Goal: Task Accomplishment & Management: Use online tool/utility

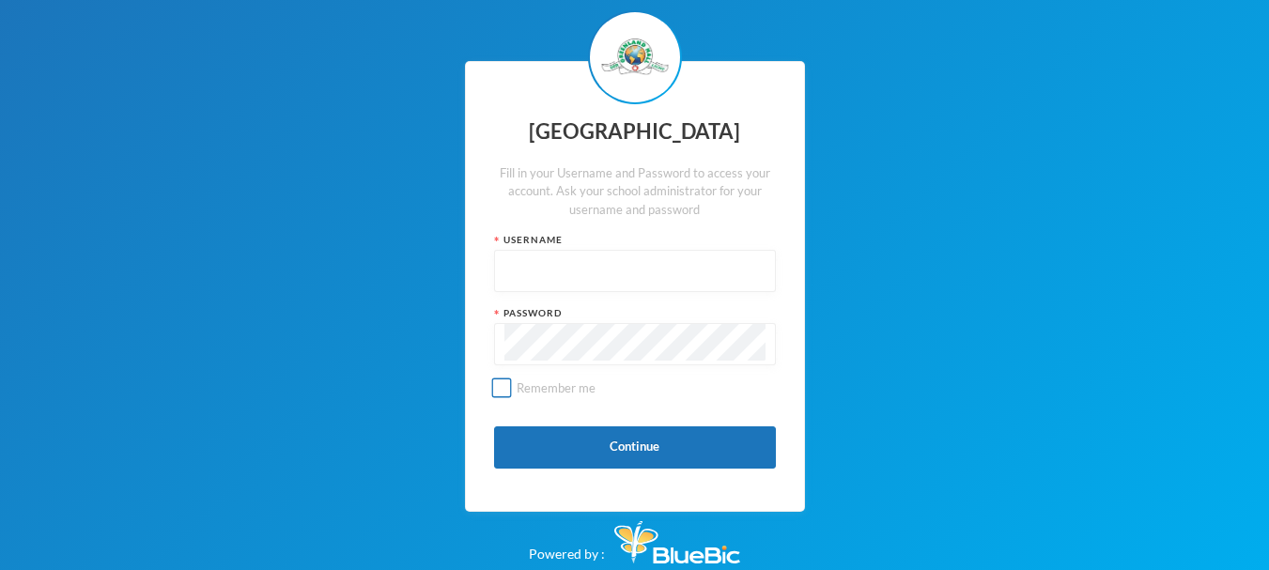
type input "glh24es83"
click at [498, 388] on input "Remember me" at bounding box center [501, 388] width 20 height 20
checkbox input "true"
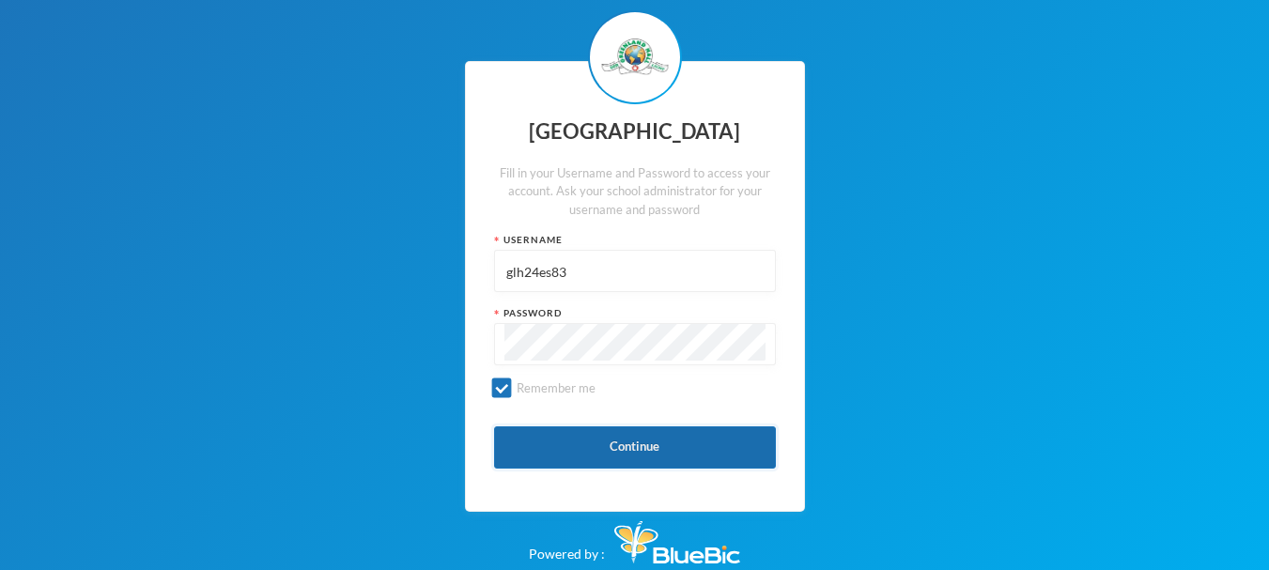
click at [570, 448] on button "Continue" at bounding box center [635, 447] width 282 height 42
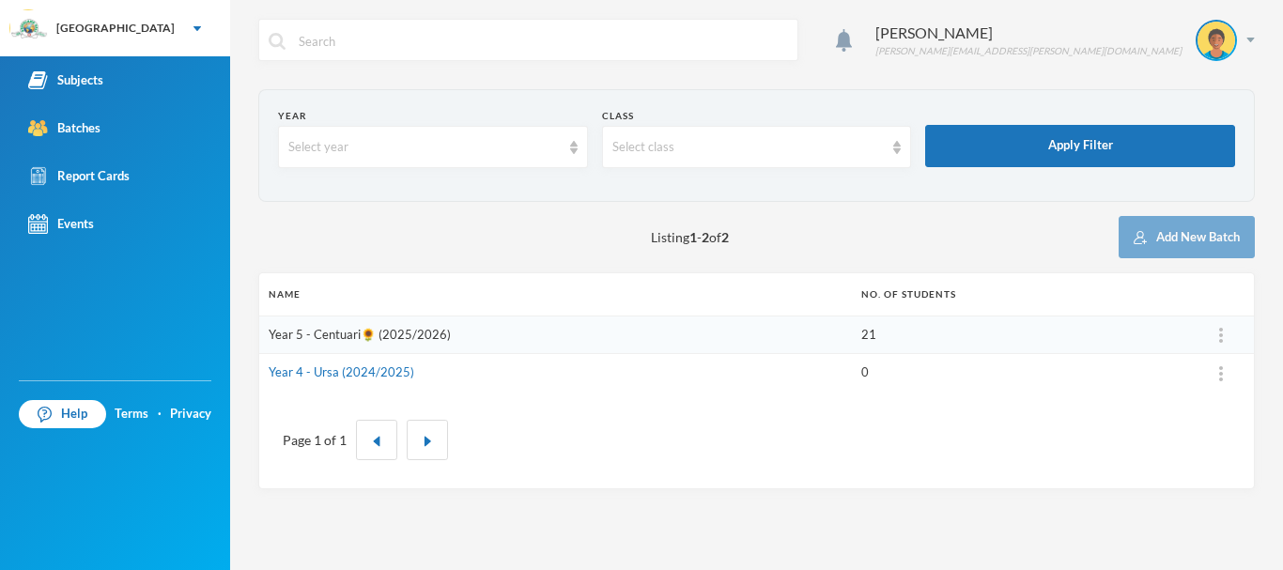
click at [422, 332] on link "Year 5 - Centuari🌻 (2025/2026)" at bounding box center [360, 334] width 182 height 15
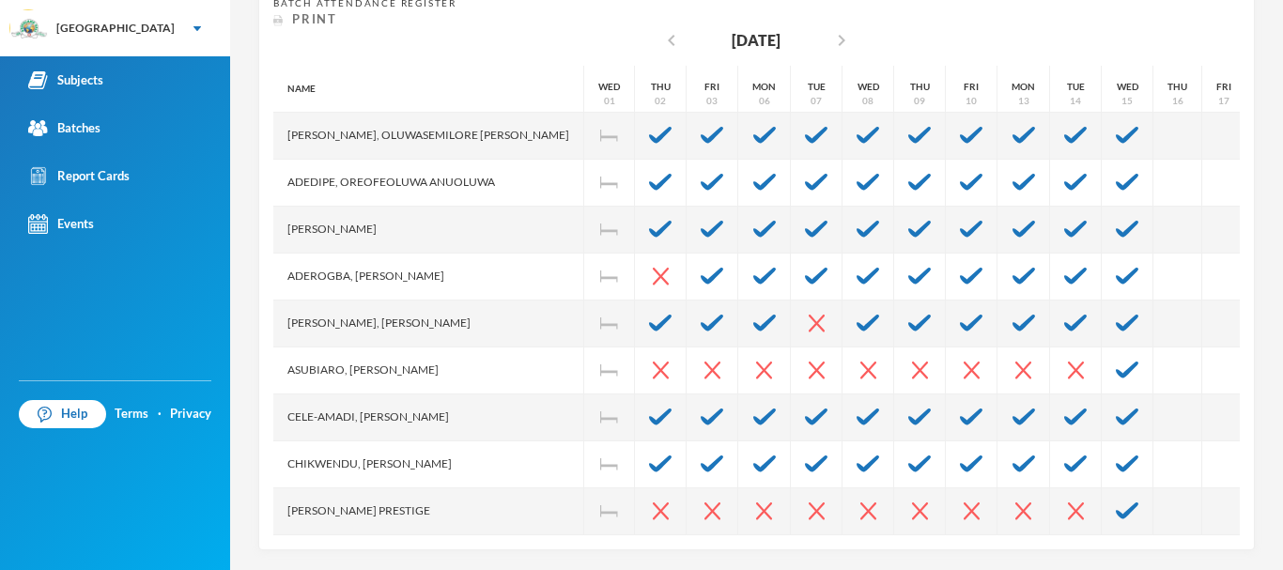
scroll to position [400, 0]
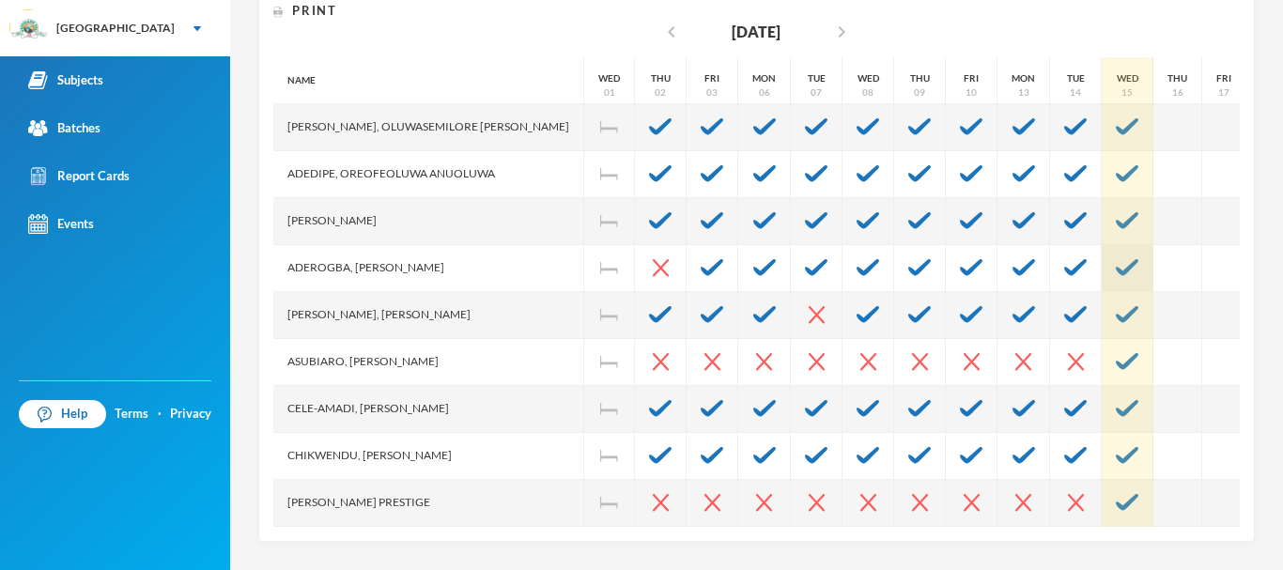
click at [1116, 264] on img at bounding box center [1127, 267] width 23 height 17
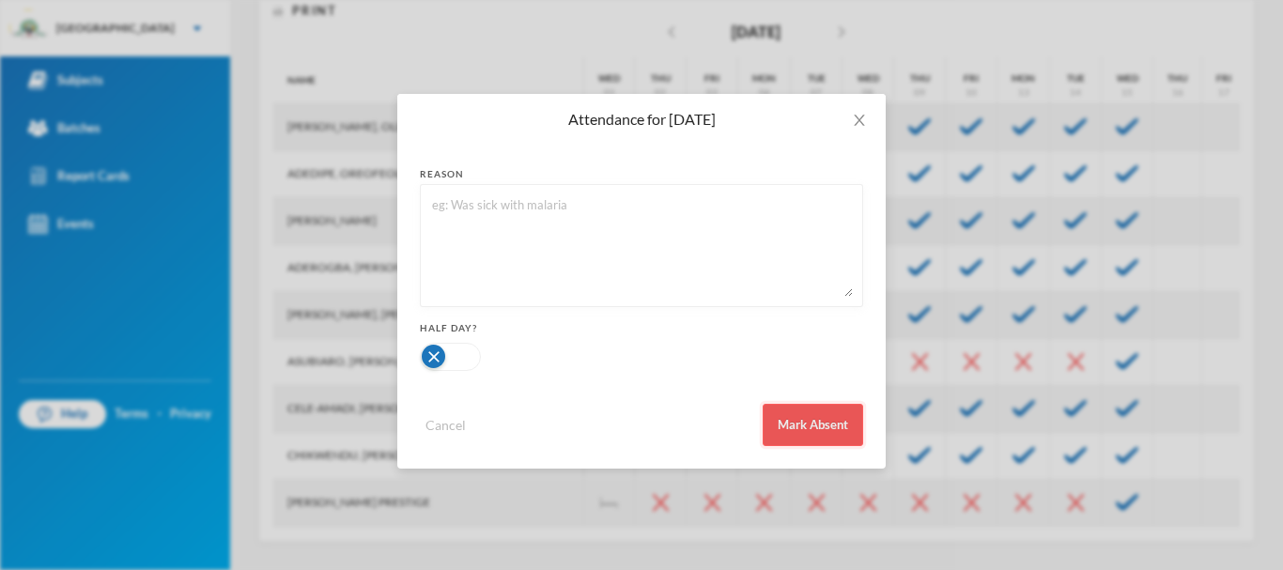
click at [801, 424] on button "Mark Absent" at bounding box center [813, 425] width 100 height 42
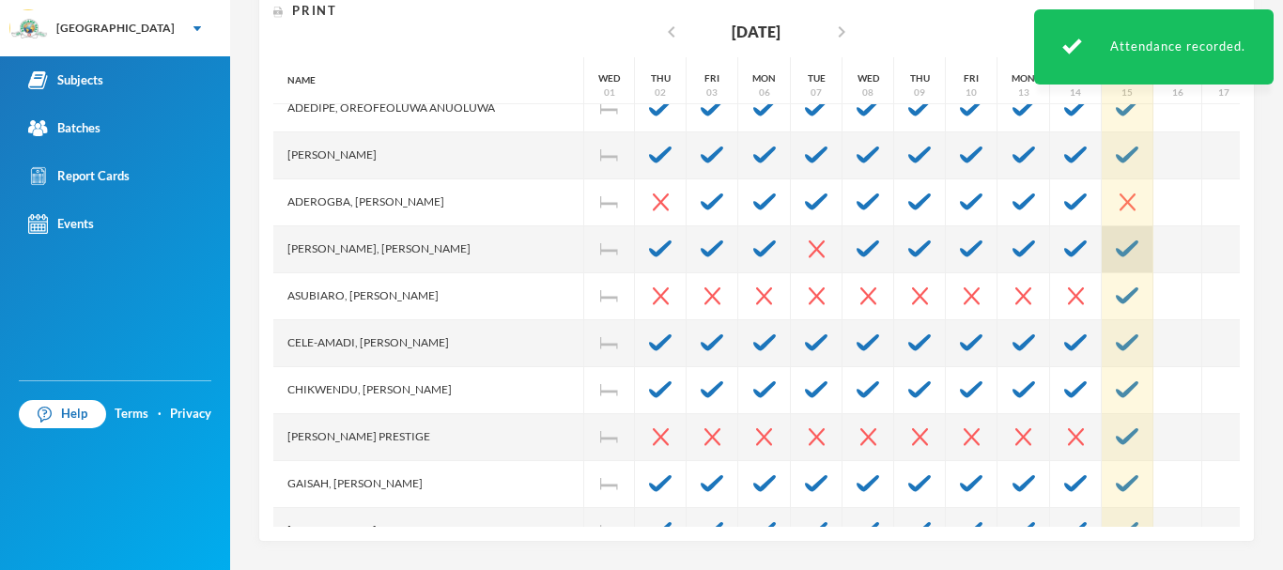
scroll to position [69, 0]
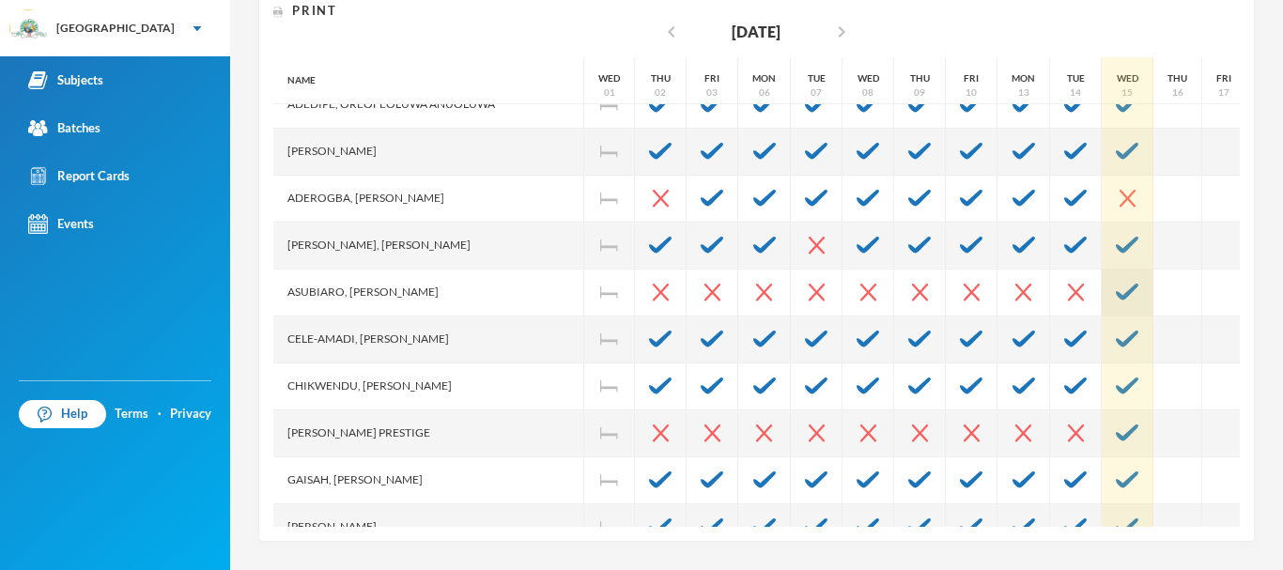
click at [1116, 300] on img at bounding box center [1127, 292] width 23 height 17
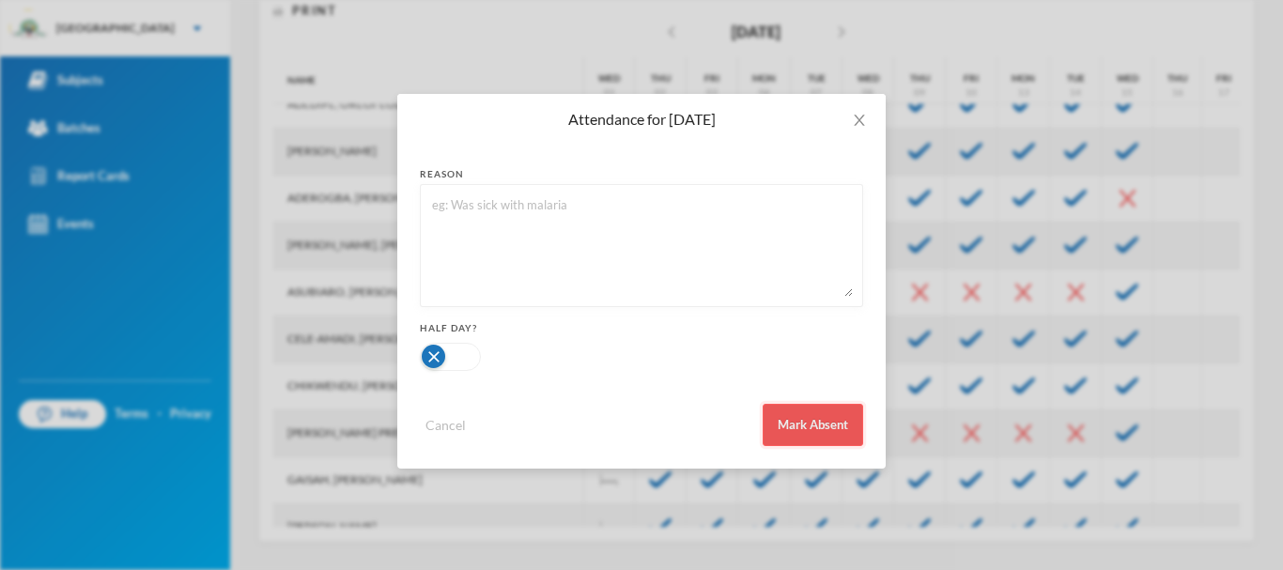
click at [833, 414] on button "Mark Absent" at bounding box center [813, 425] width 100 height 42
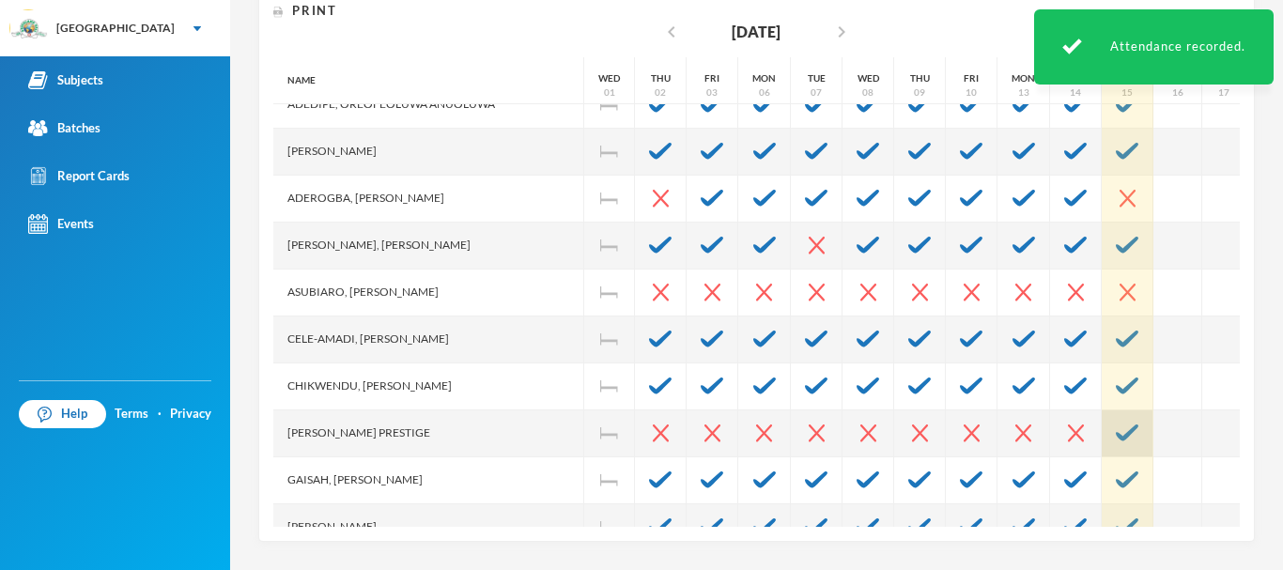
click at [1116, 427] on img at bounding box center [1127, 432] width 23 height 17
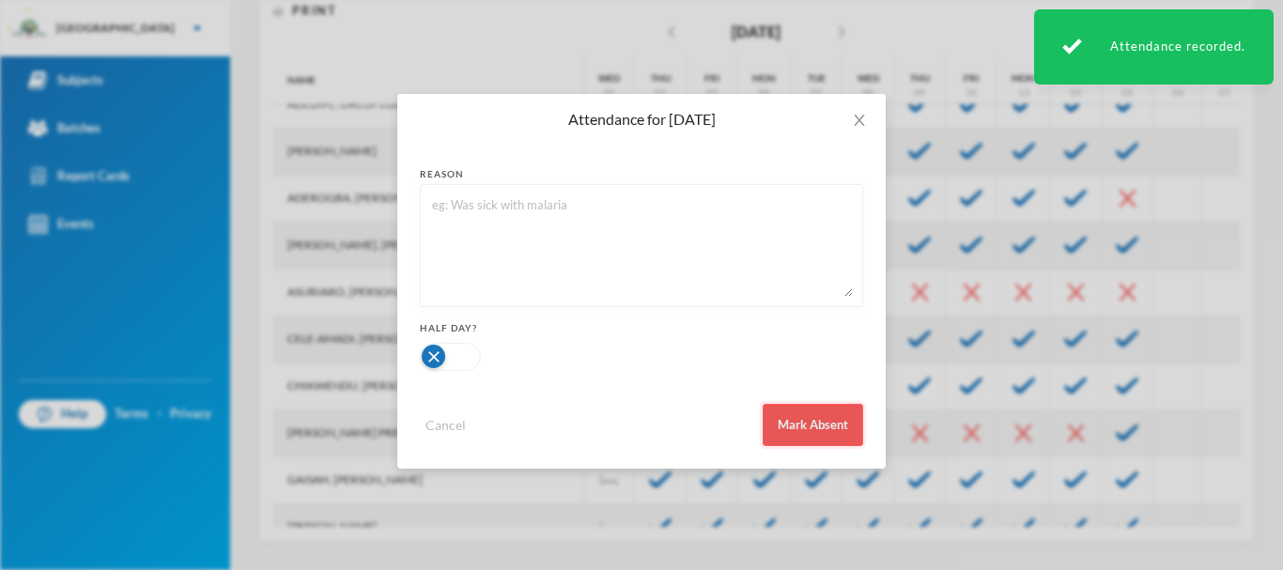
click at [838, 424] on button "Mark Absent" at bounding box center [813, 425] width 100 height 42
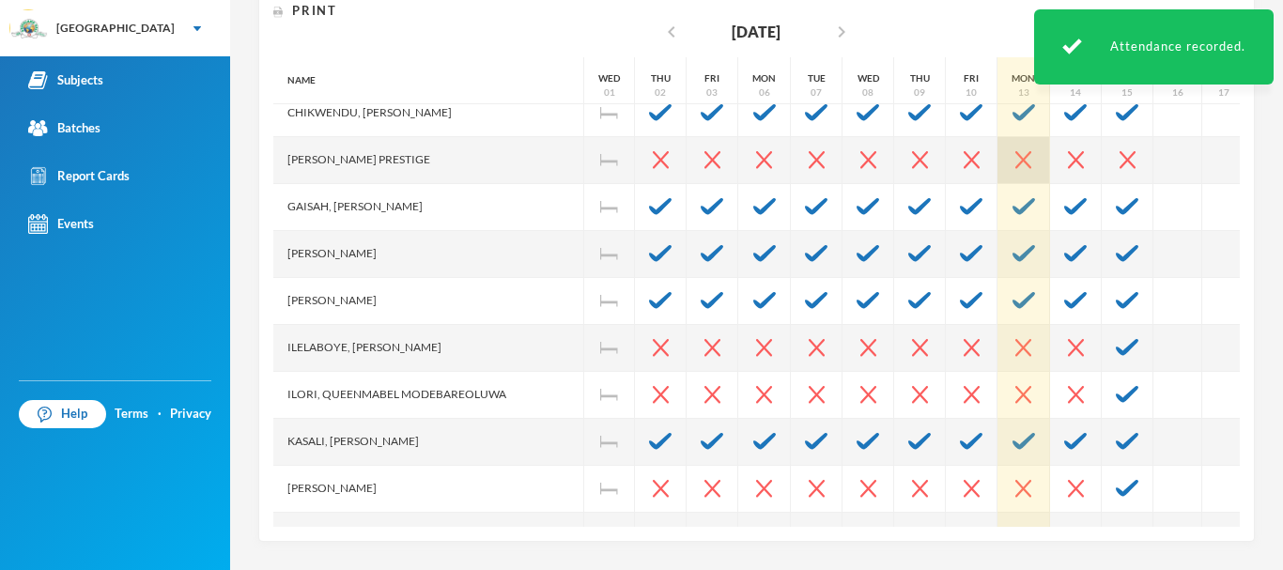
scroll to position [346, 0]
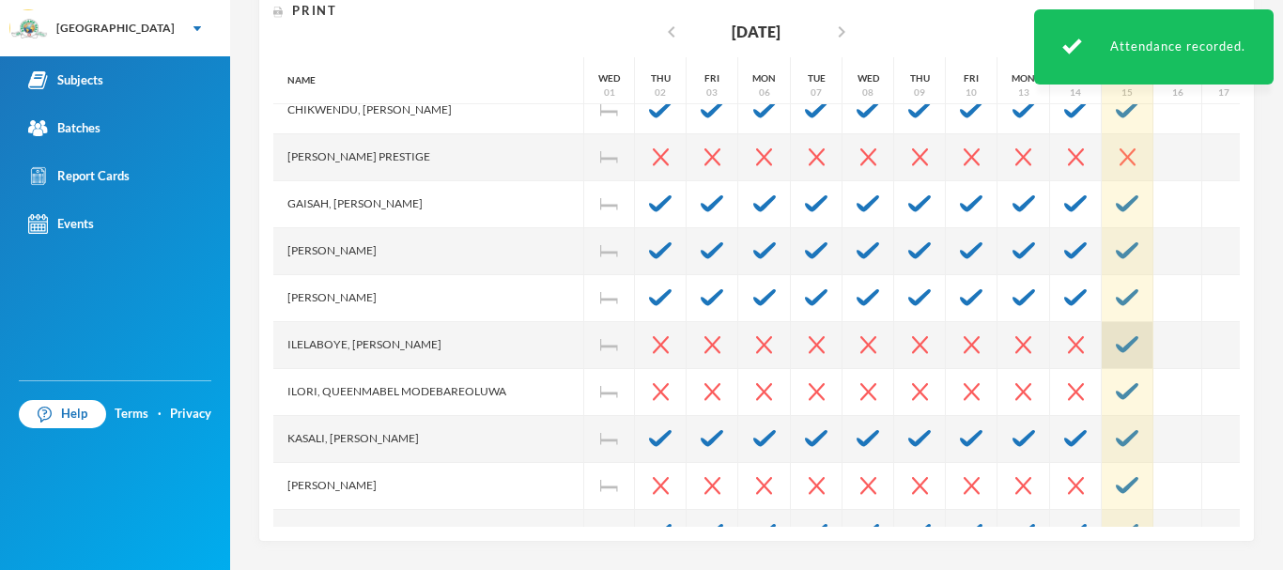
click at [1102, 354] on div at bounding box center [1128, 345] width 52 height 47
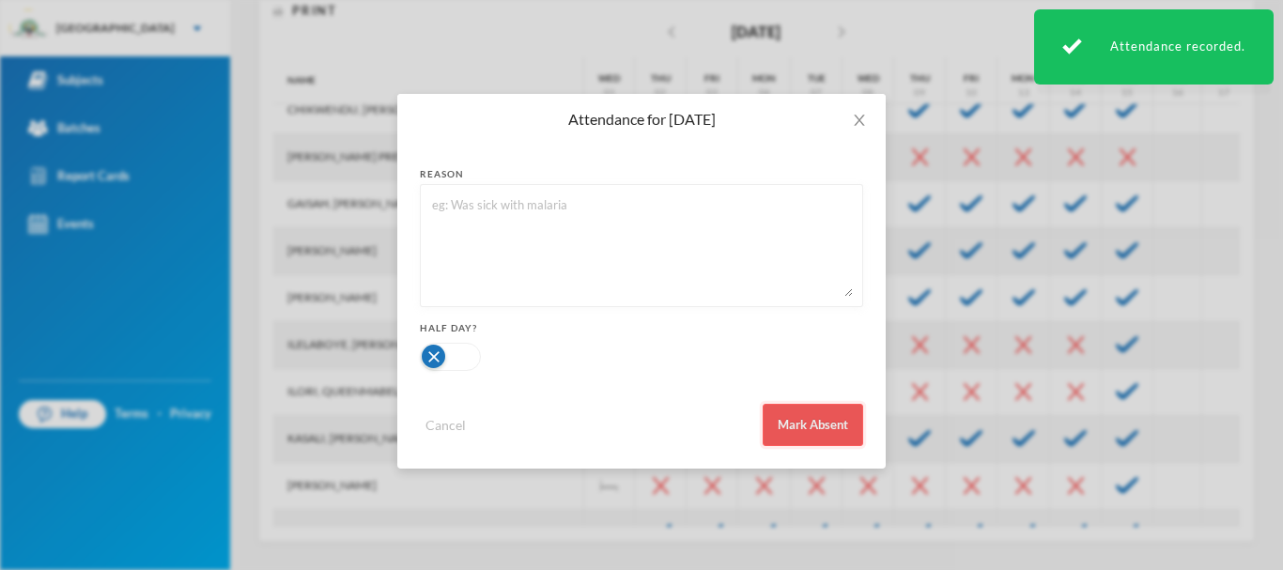
click at [849, 413] on button "Mark Absent" at bounding box center [813, 425] width 100 height 42
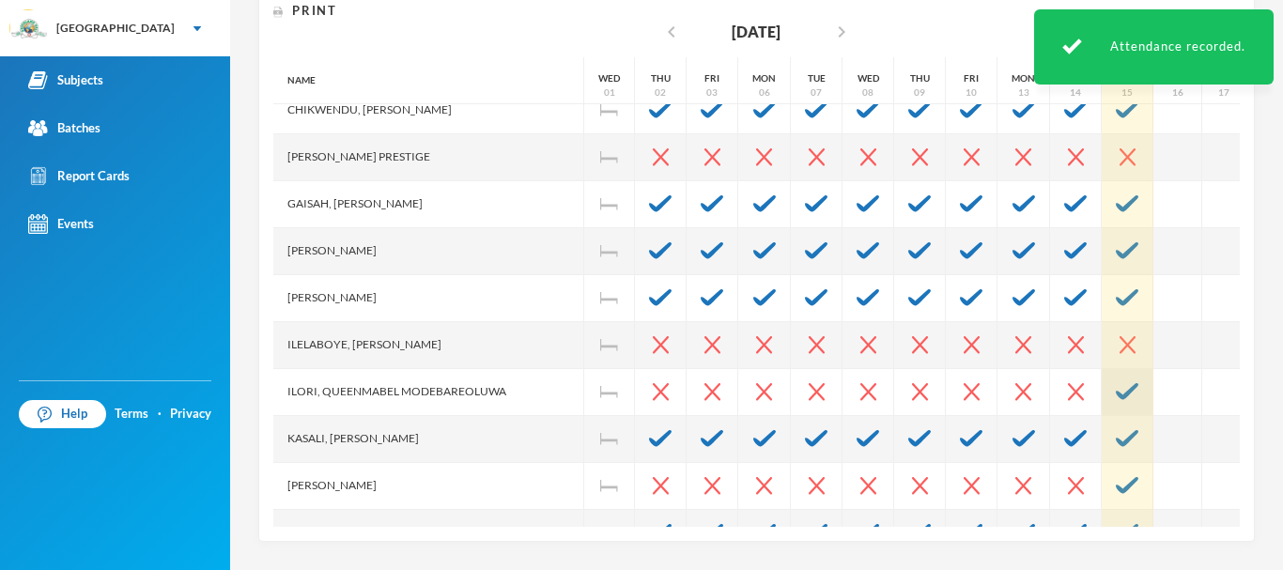
click at [1102, 396] on div at bounding box center [1128, 392] width 52 height 47
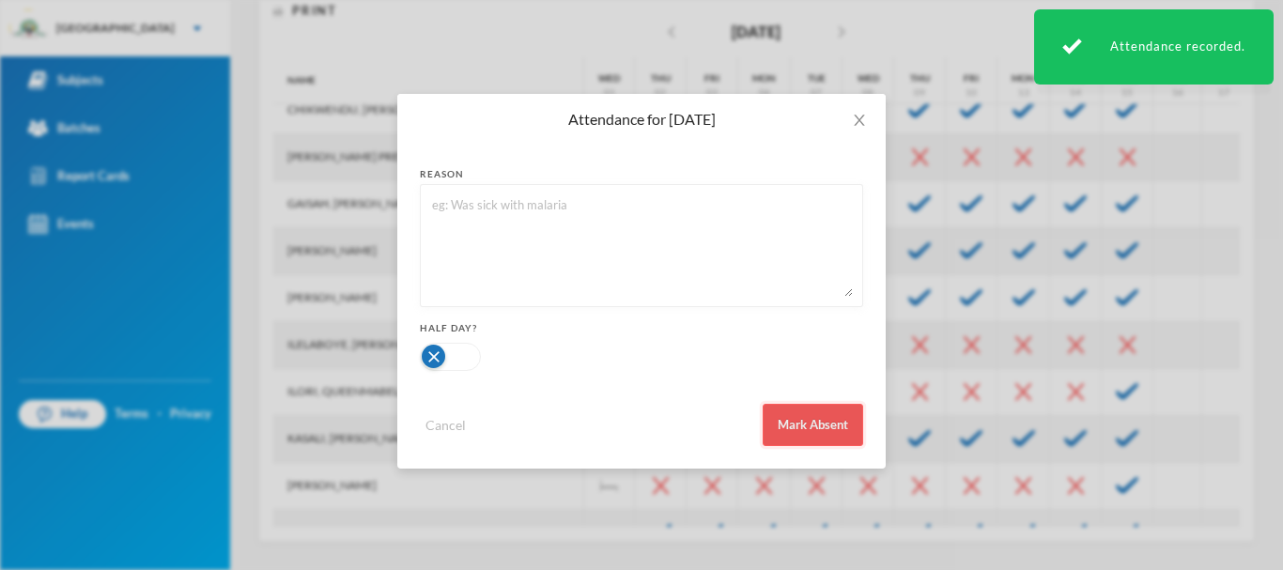
click at [827, 423] on button "Mark Absent" at bounding box center [813, 425] width 100 height 42
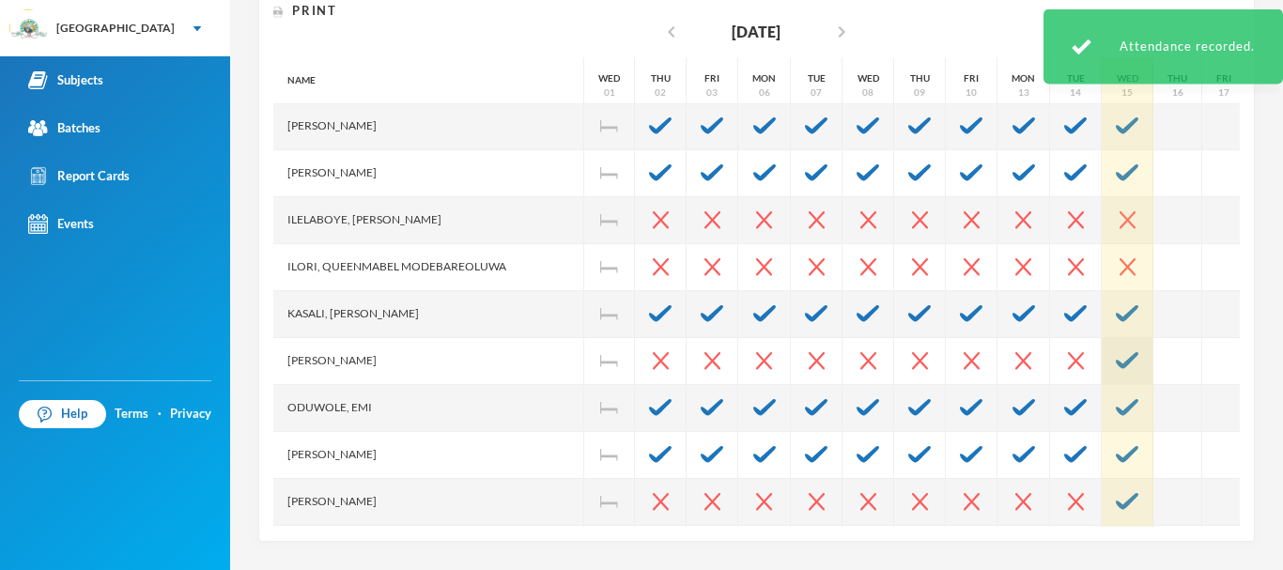
scroll to position [475, 0]
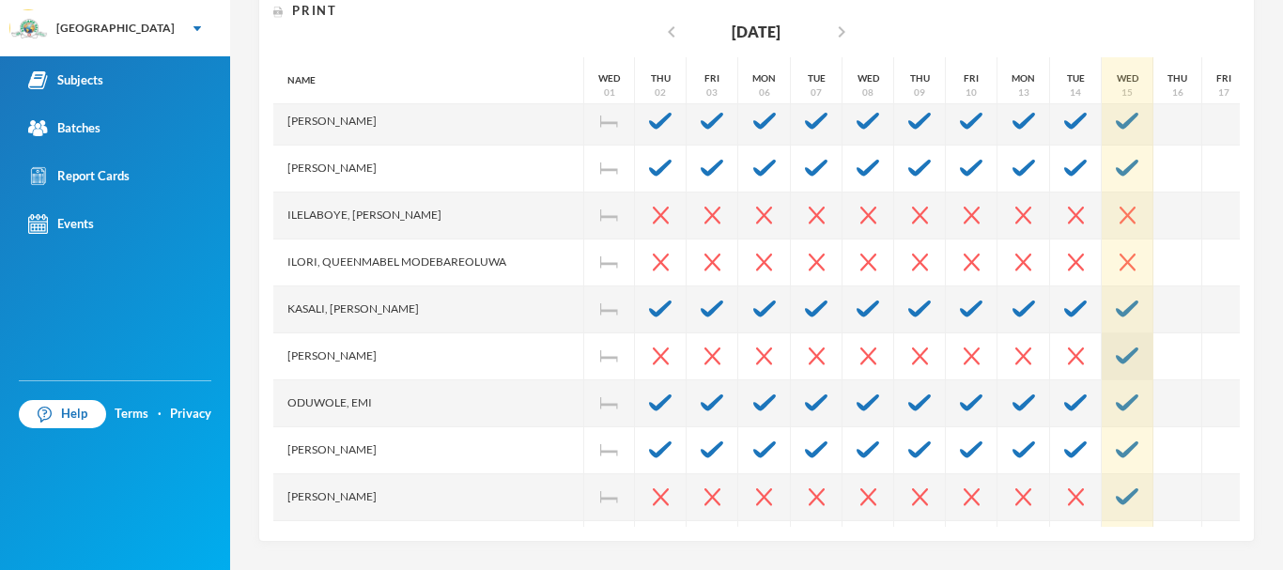
click at [1116, 349] on img at bounding box center [1127, 355] width 23 height 17
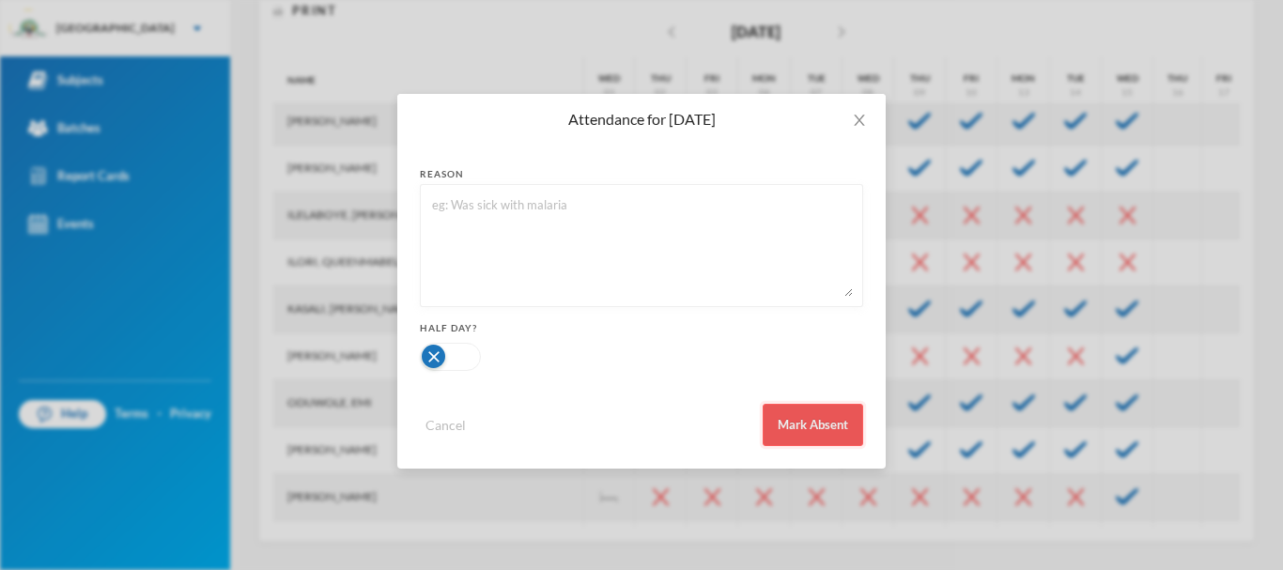
click at [814, 425] on button "Mark Absent" at bounding box center [813, 425] width 100 height 42
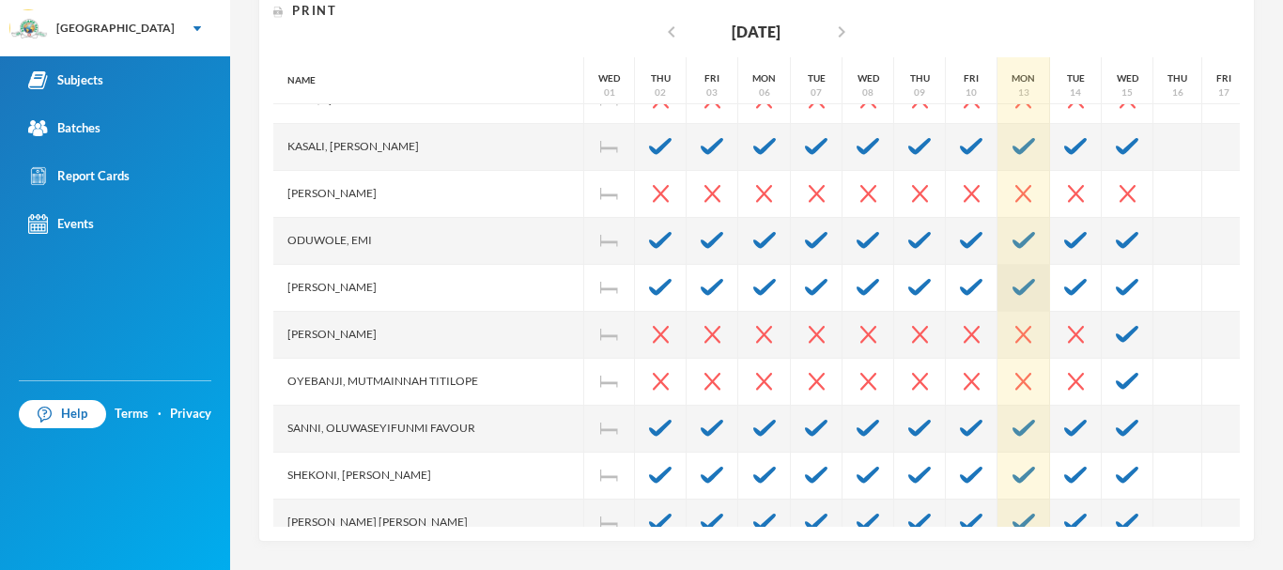
scroll to position [691, 0]
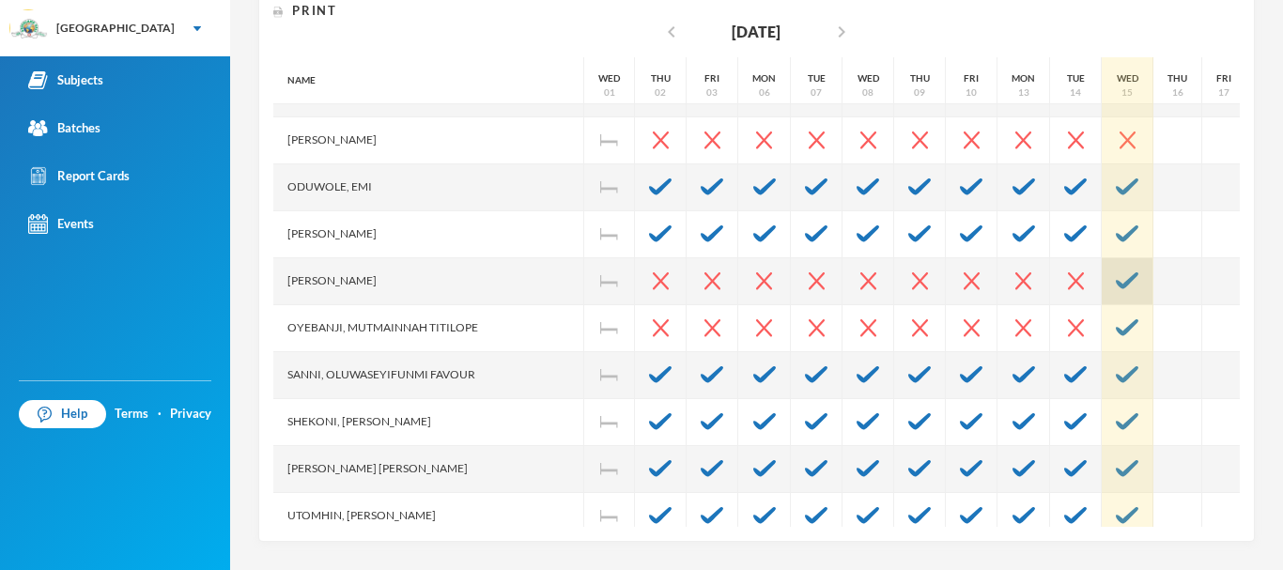
click at [1116, 275] on img at bounding box center [1127, 280] width 23 height 17
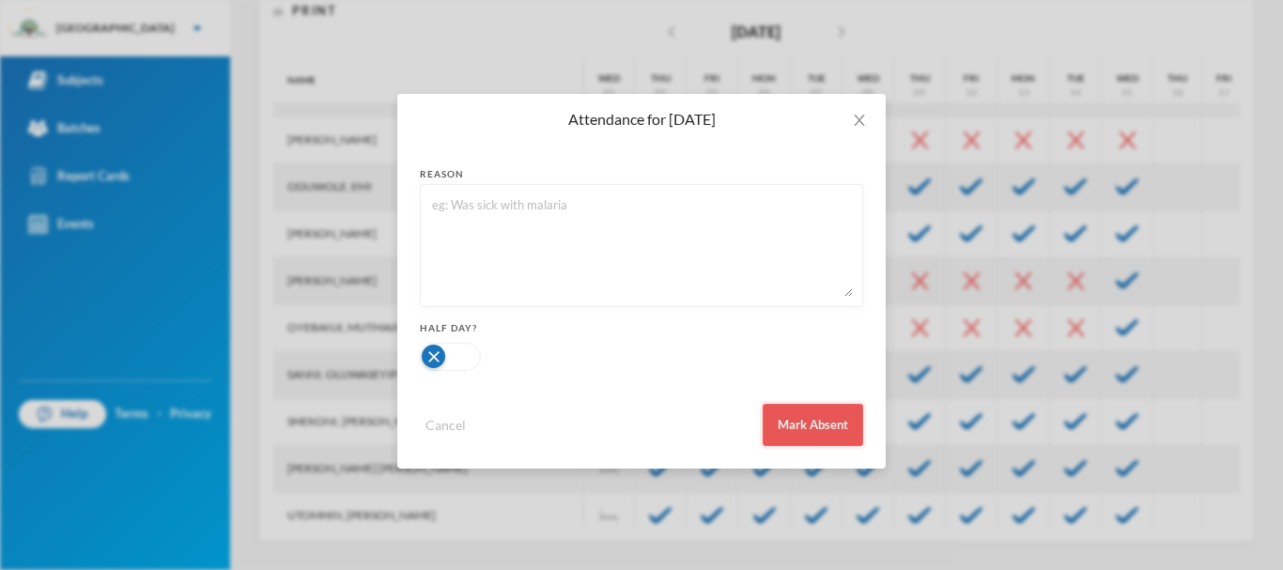
click at [832, 418] on button "Mark Absent" at bounding box center [813, 425] width 100 height 42
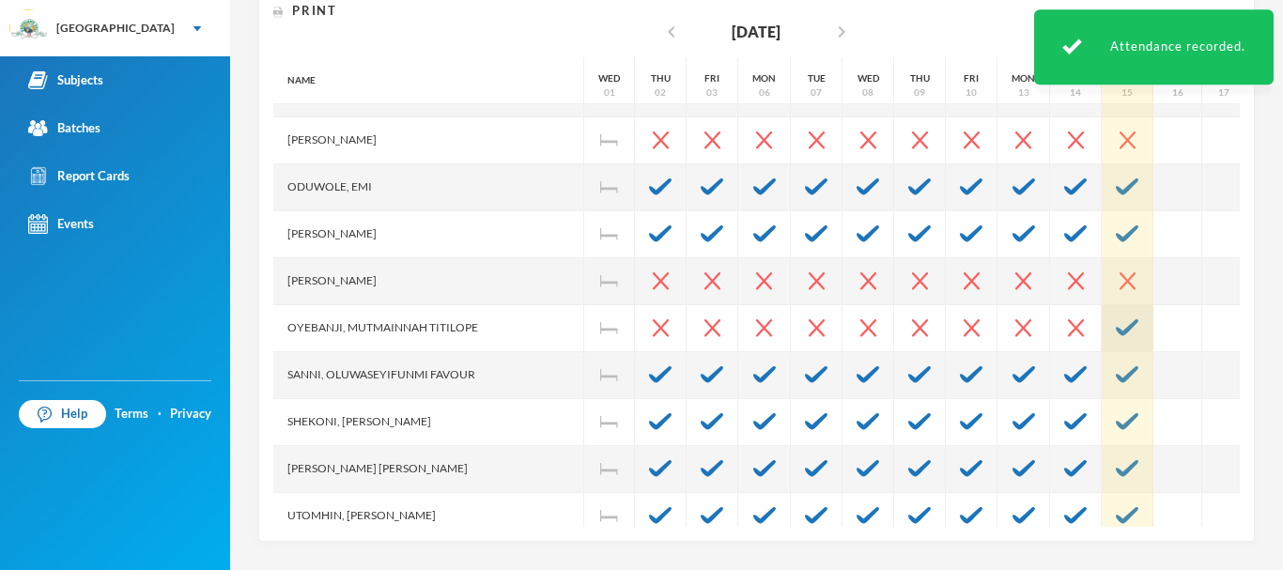
click at [1116, 325] on img at bounding box center [1127, 327] width 23 height 17
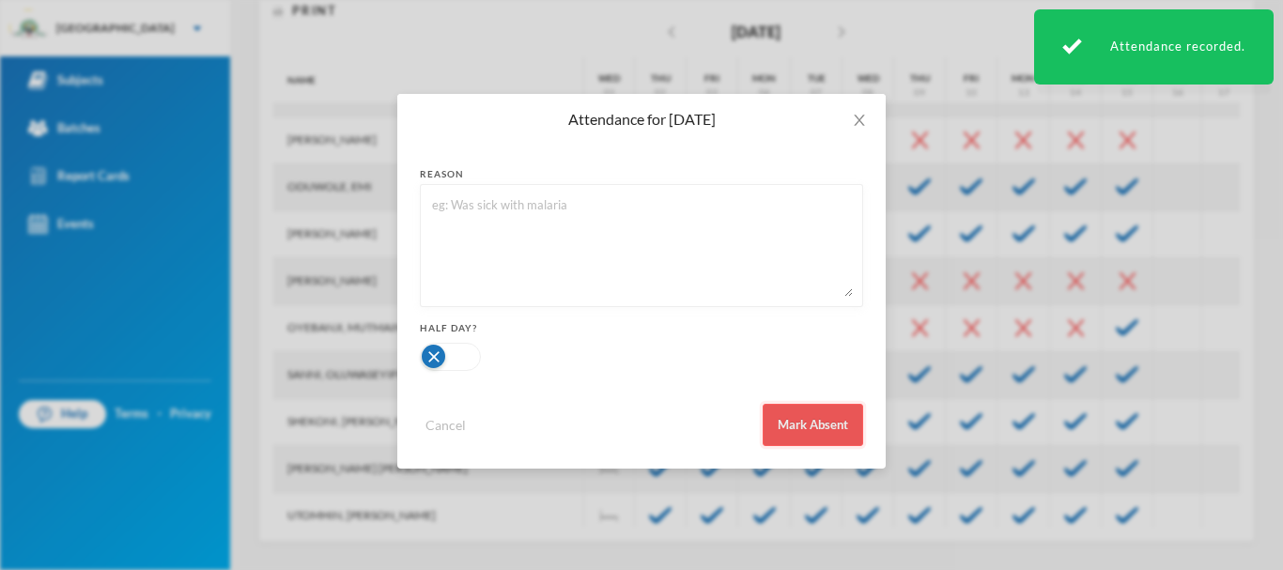
click at [829, 416] on button "Mark Absent" at bounding box center [813, 425] width 100 height 42
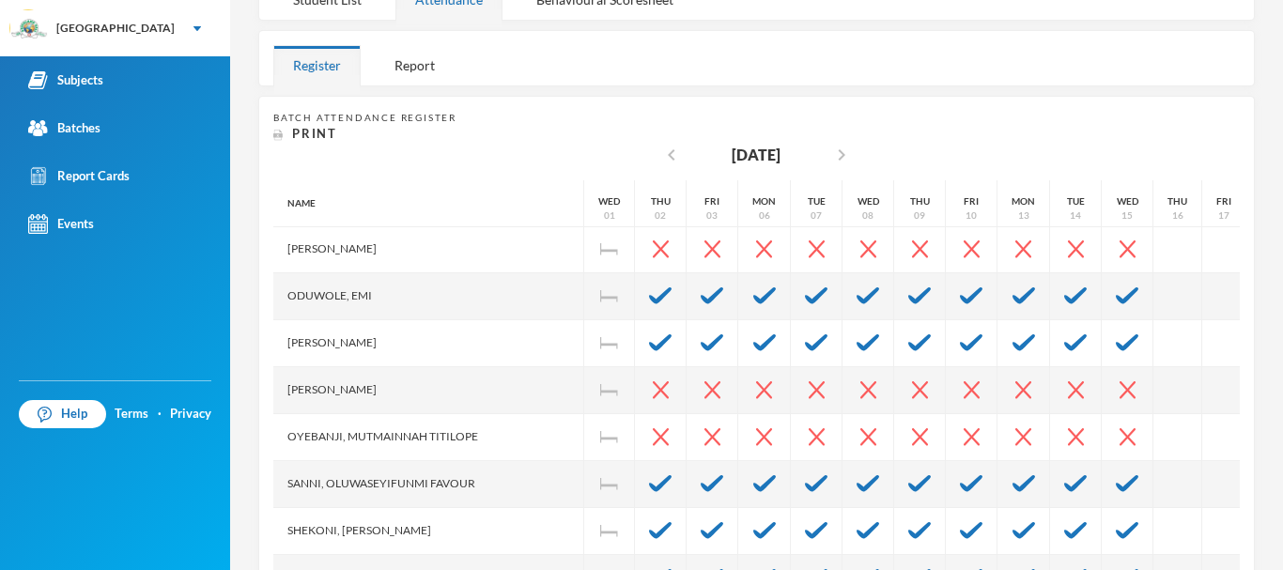
scroll to position [812, 0]
